Goal: Book appointment/travel/reservation

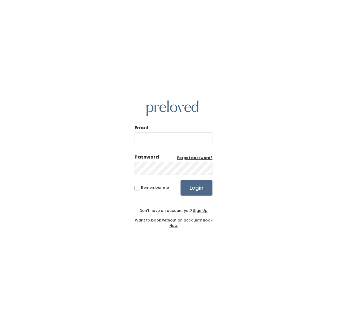
type input "rcnl0626@msn.com"
click at [204, 198] on div "Email rcnl0626@msn.com Password Forgot password? Remember me Login Don't have a…" at bounding box center [173, 164] width 78 height 153
click at [201, 194] on input "Login" at bounding box center [196, 188] width 32 height 16
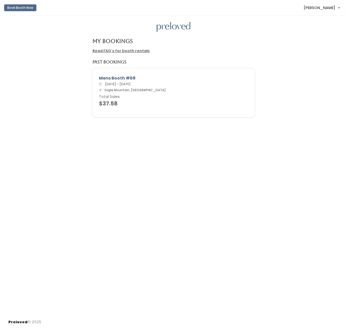
click at [19, 10] on button "Book Booth Now" at bounding box center [20, 7] width 32 height 7
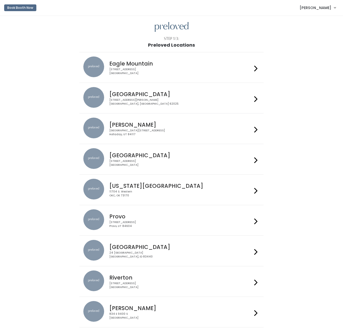
click at [181, 70] on div "4342 E Pony Express Pkwy Suite 200 Eagle Mountain, UT 84005" at bounding box center [180, 72] width 143 height 8
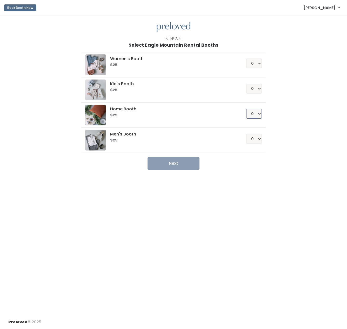
click at [260, 115] on select "0 1 2 3 4" at bounding box center [254, 114] width 16 height 10
select select "1"
click at [246, 109] on select "0 1 2 3 4" at bounding box center [254, 114] width 16 height 10
click at [169, 168] on button "Next" at bounding box center [173, 163] width 52 height 13
click at [256, 63] on select "0 1 2 3 4" at bounding box center [254, 64] width 16 height 10
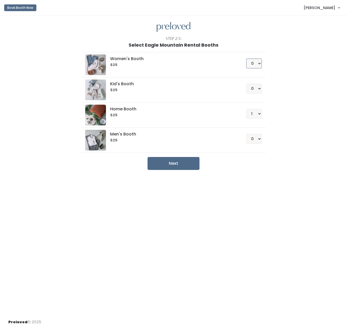
select select "1"
click at [246, 59] on select "0 1 2 3 4" at bounding box center [254, 64] width 16 height 10
click at [189, 166] on button "Next" at bounding box center [173, 163] width 52 height 13
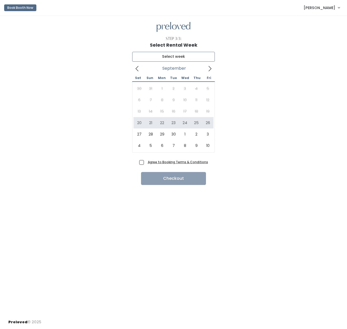
type input "[DATE] to [DATE]"
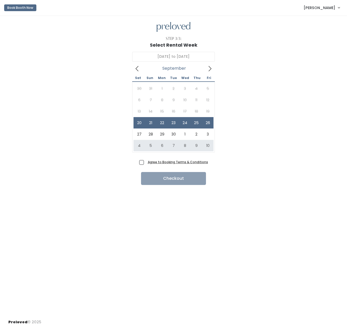
click at [146, 161] on span "Agree to Booking Terms & Conditions" at bounding box center [177, 162] width 62 height 5
click at [146, 161] on input "Agree to Booking Terms & Conditions" at bounding box center [147, 161] width 3 height 3
checkbox input "true"
click at [162, 176] on button "Checkout" at bounding box center [173, 178] width 65 height 13
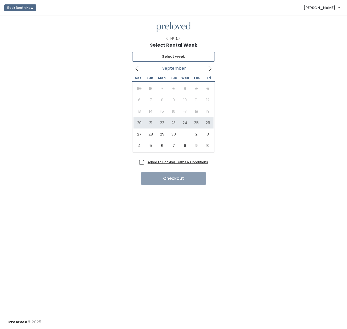
type input "[DATE] to [DATE]"
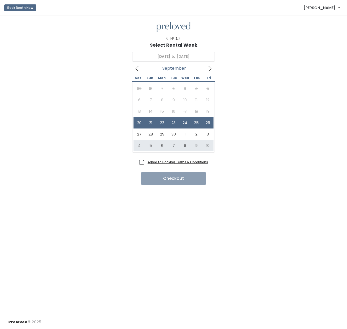
click at [160, 163] on u "Agree to Booking Terms & Conditions" at bounding box center [178, 162] width 60 height 4
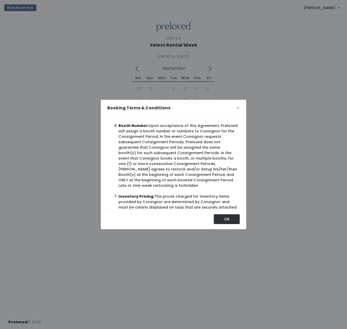
scroll to position [363, 0]
